Goal: Task Accomplishment & Management: Manage account settings

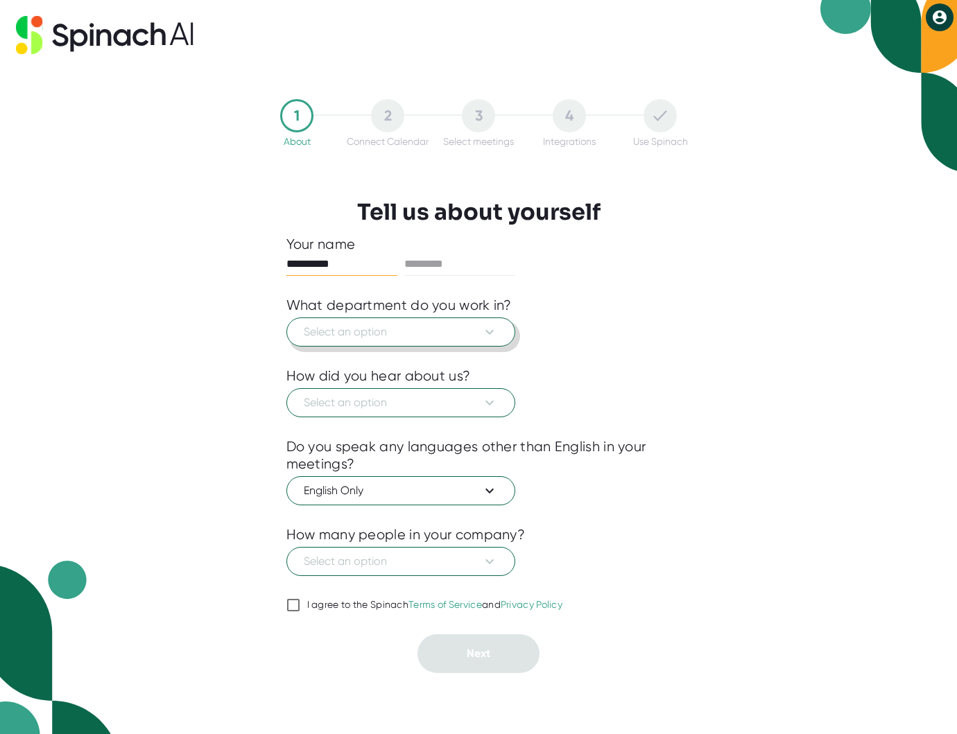
type input "*********"
type input "*"
type input "*****"
click at [447, 340] on span "Select an option" at bounding box center [401, 332] width 194 height 17
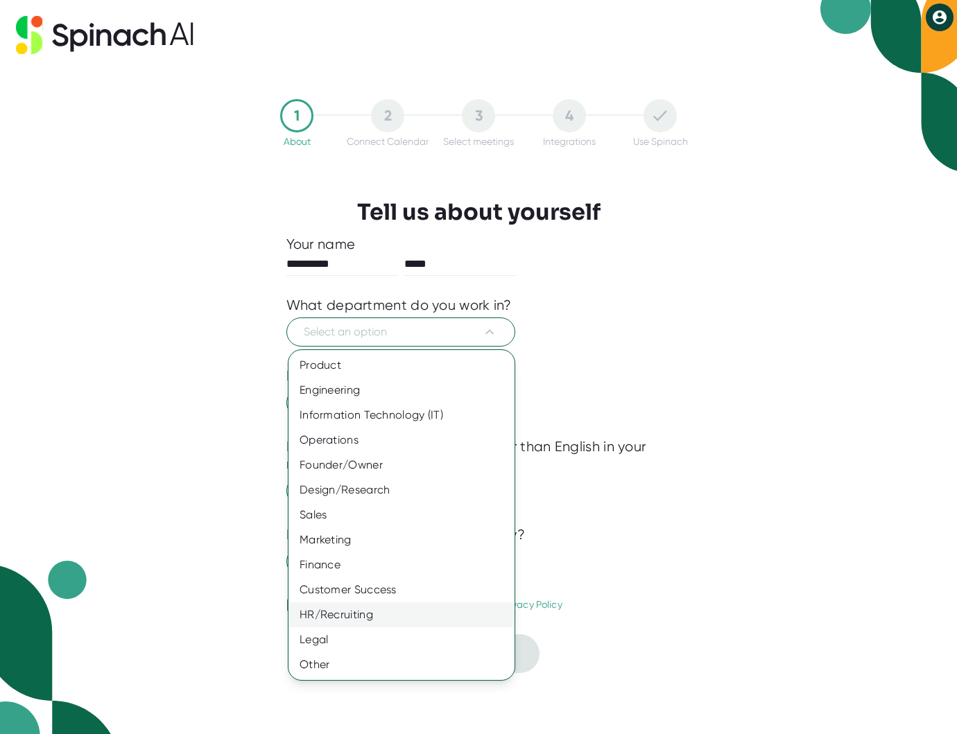
click at [352, 614] on div "HR/Recruiting" at bounding box center [401, 615] width 226 height 25
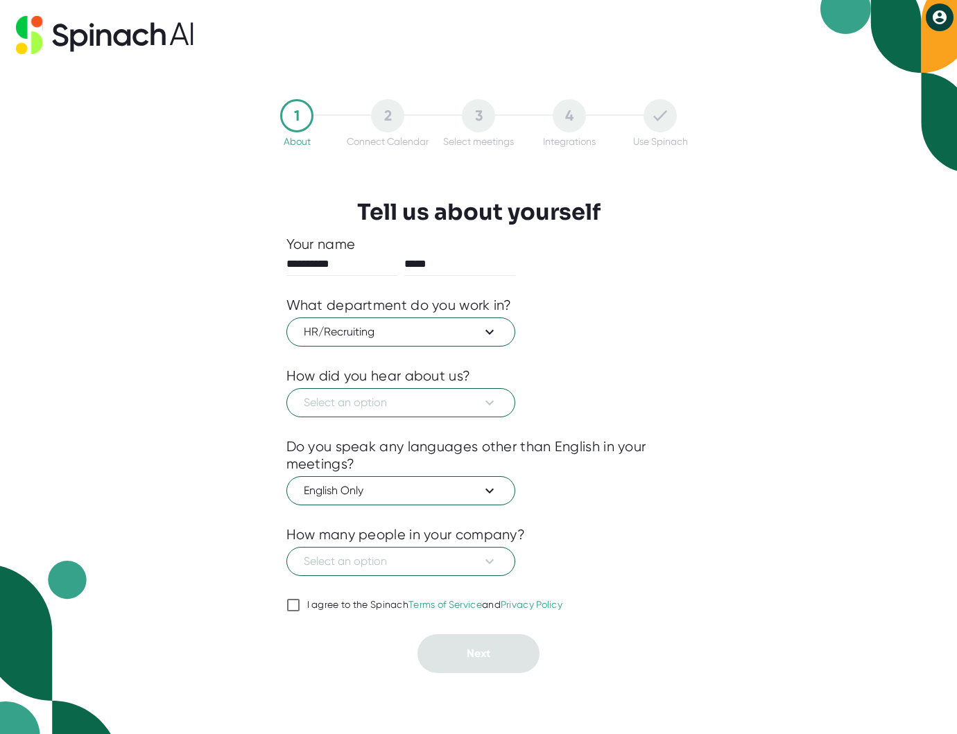
click at [404, 420] on div at bounding box center [478, 427] width 385 height 21
click at [406, 402] on span "Select an option" at bounding box center [401, 403] width 194 height 17
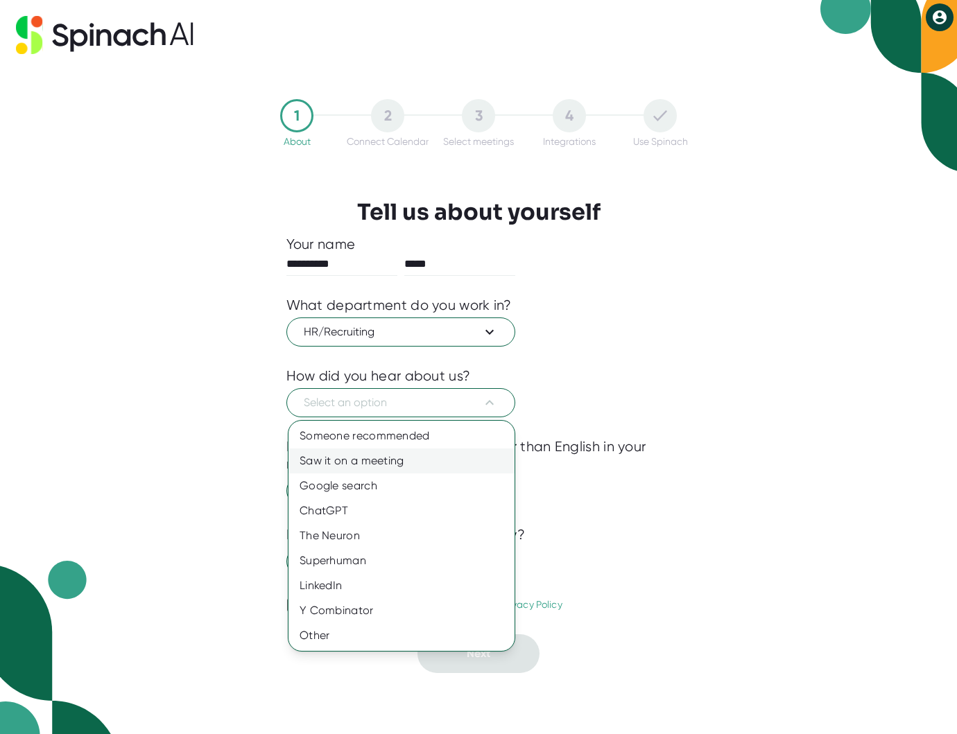
click at [401, 462] on div "Saw it on a meeting" at bounding box center [401, 461] width 226 height 25
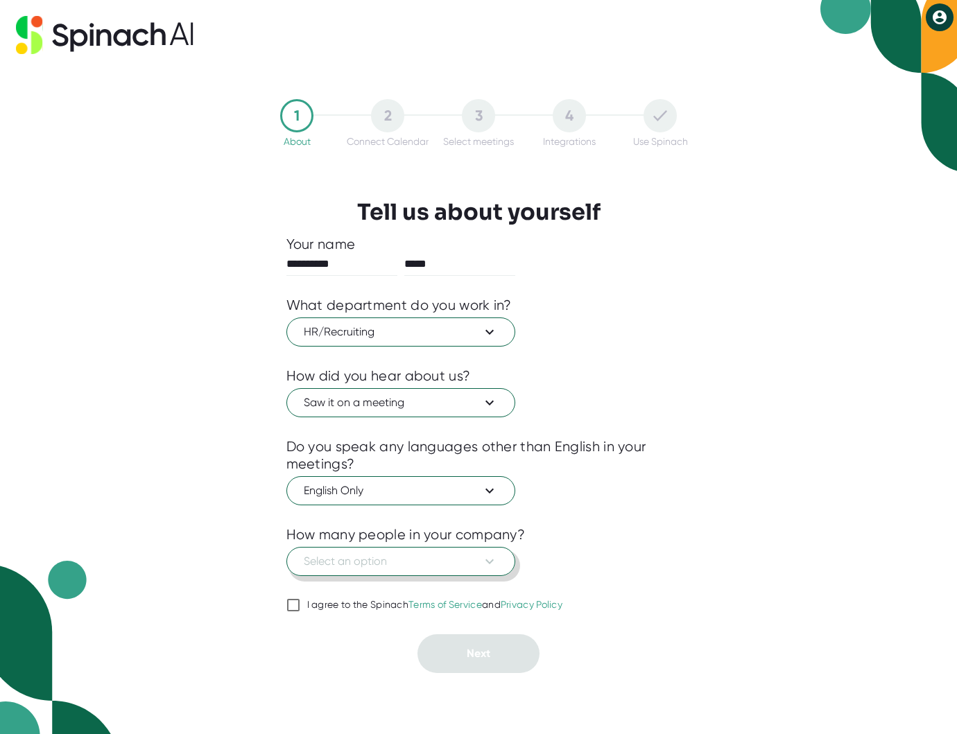
click at [412, 565] on span "Select an option" at bounding box center [401, 561] width 194 height 17
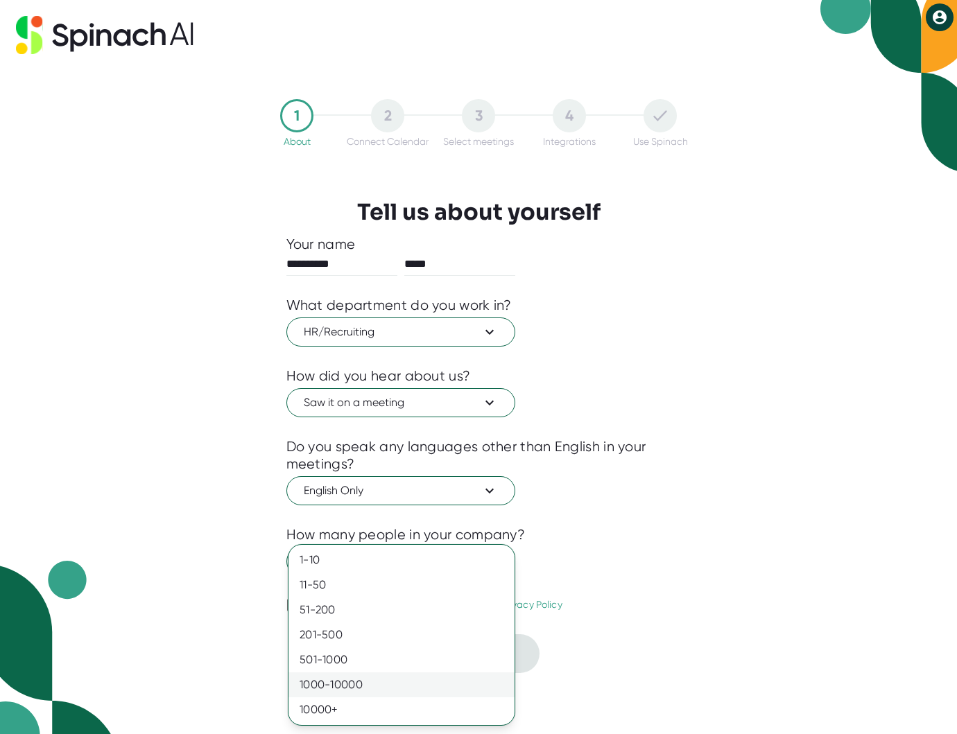
click at [392, 696] on div "1000-10000" at bounding box center [401, 685] width 226 height 25
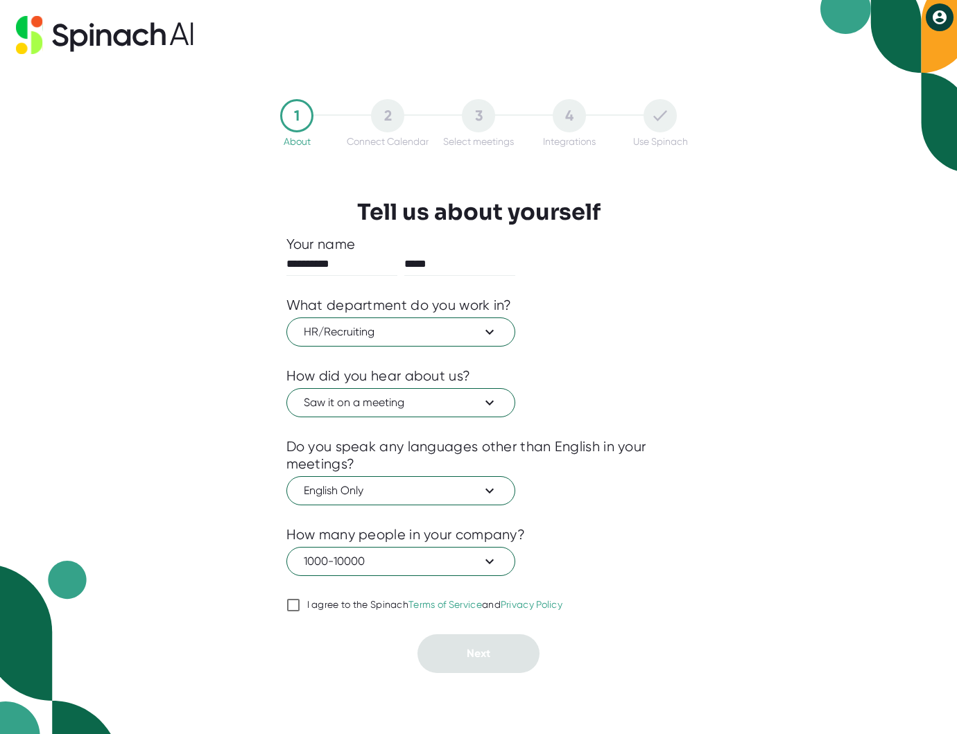
click at [291, 605] on input "I agree to the Spinach Terms of Service and Privacy Policy" at bounding box center [293, 605] width 14 height 17
checkbox input "true"
click at [506, 662] on button "Next" at bounding box center [478, 653] width 122 height 39
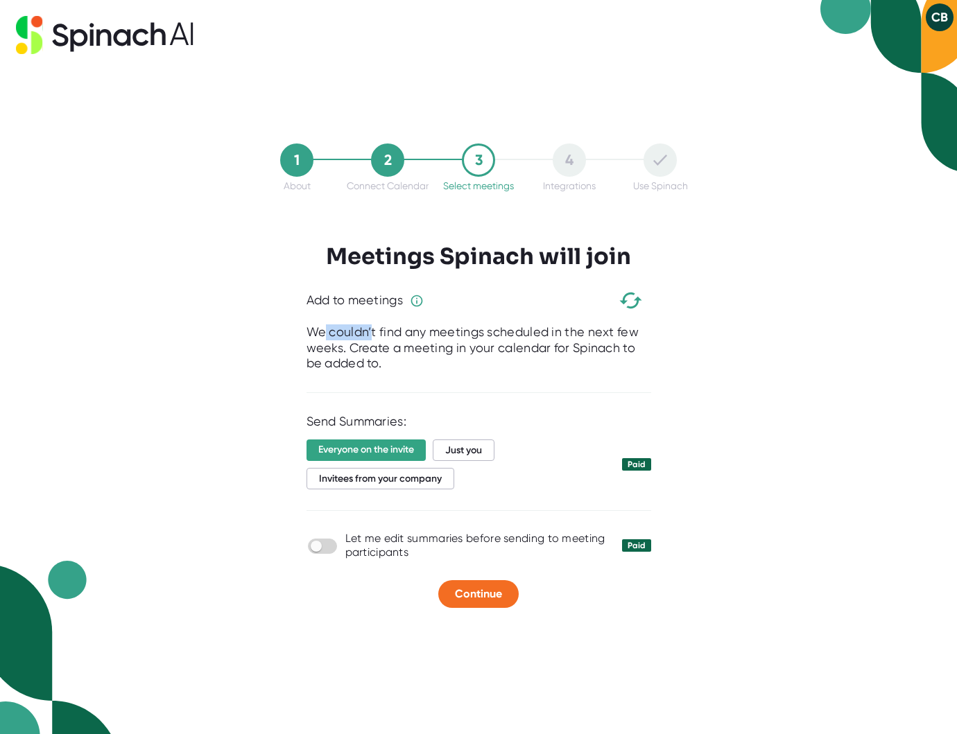
drag, startPoint x: 323, startPoint y: 339, endPoint x: 371, endPoint y: 336, distance: 47.9
click at [371, 336] on div "We couldn’t find any meetings scheduled in the next few weeks. Create a meeting…" at bounding box center [478, 348] width 345 height 47
click at [367, 345] on div "We couldn’t find any meetings scheduled in the next few weeks. Create a meeting…" at bounding box center [478, 348] width 345 height 47
click at [465, 449] on span "Just you" at bounding box center [464, 450] width 62 height 21
